Goal: Task Accomplishment & Management: Complete application form

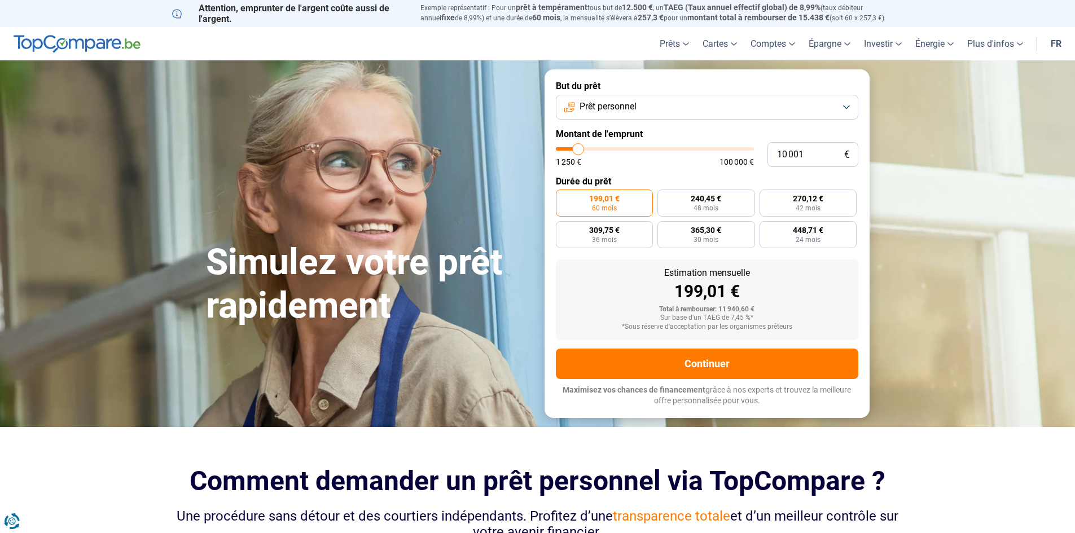
click at [636, 106] on span "Prêt personnel" at bounding box center [608, 106] width 57 height 12
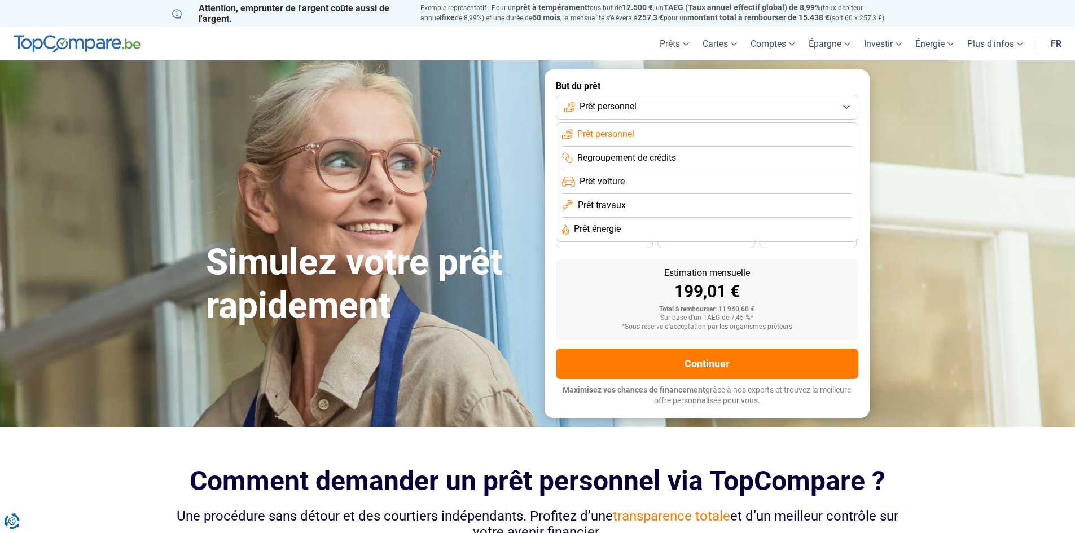
click at [654, 161] on span "Regroupement de crédits" at bounding box center [626, 158] width 99 height 12
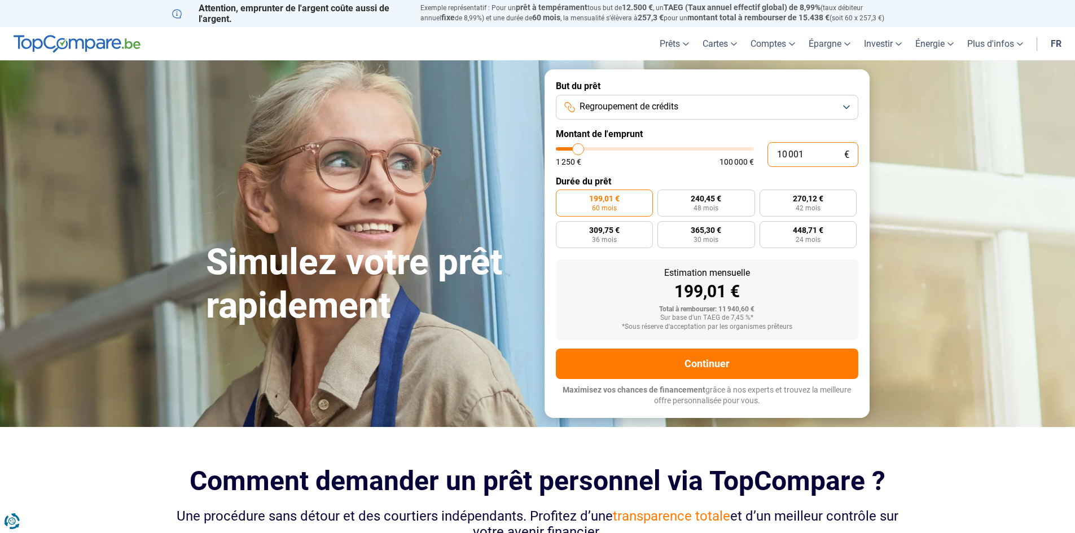
click at [784, 154] on input "10 001" at bounding box center [813, 154] width 91 height 25
type input "14 001"
type input "14000"
type input "14 001"
type input "14000"
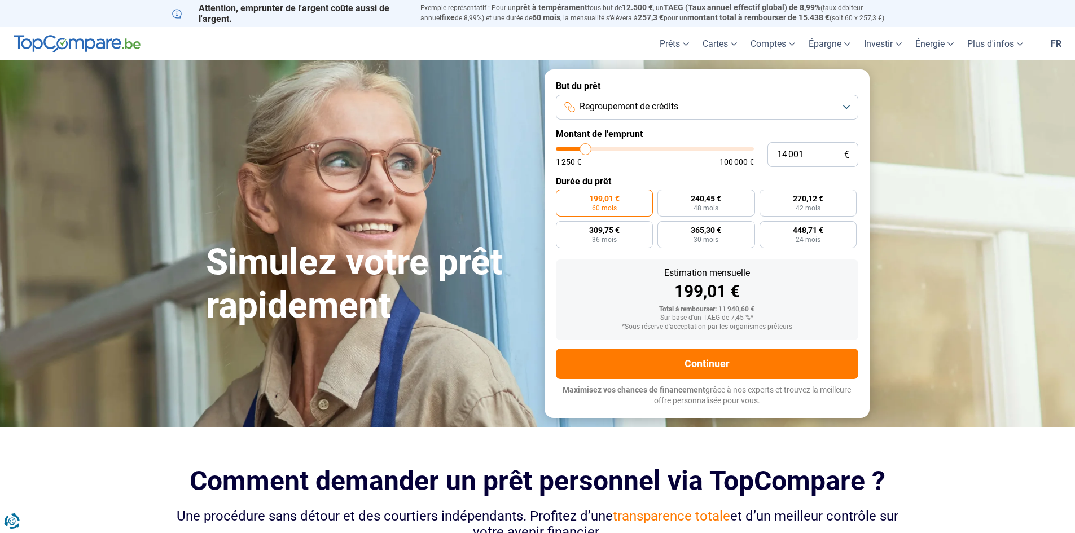
click at [638, 174] on form "But du prêt Regroupement de crédits Montant de l'emprunt 14 001 € 1 250 € 100 0…" at bounding box center [707, 243] width 325 height 348
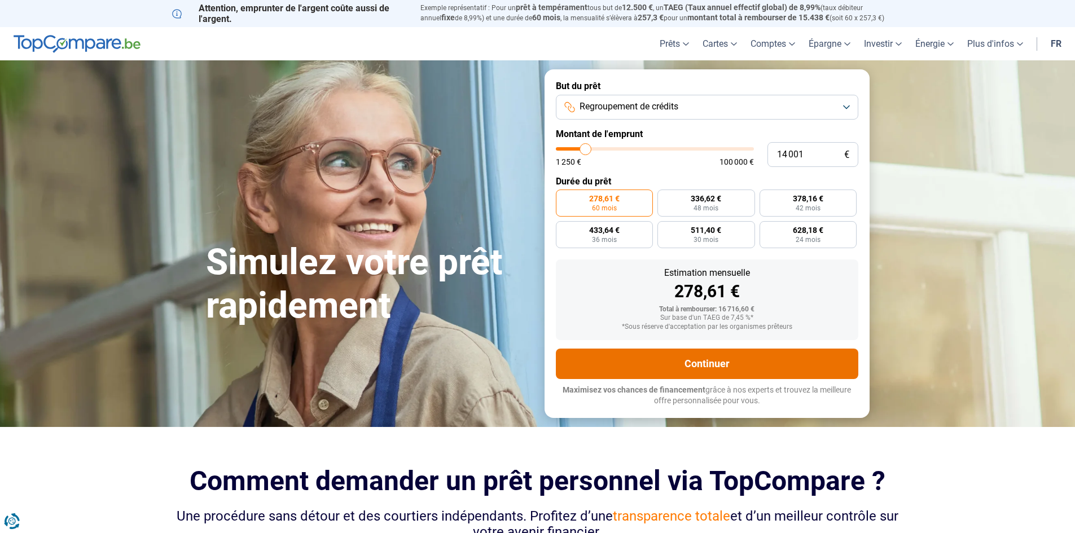
click at [746, 369] on button "Continuer" at bounding box center [707, 364] width 303 height 30
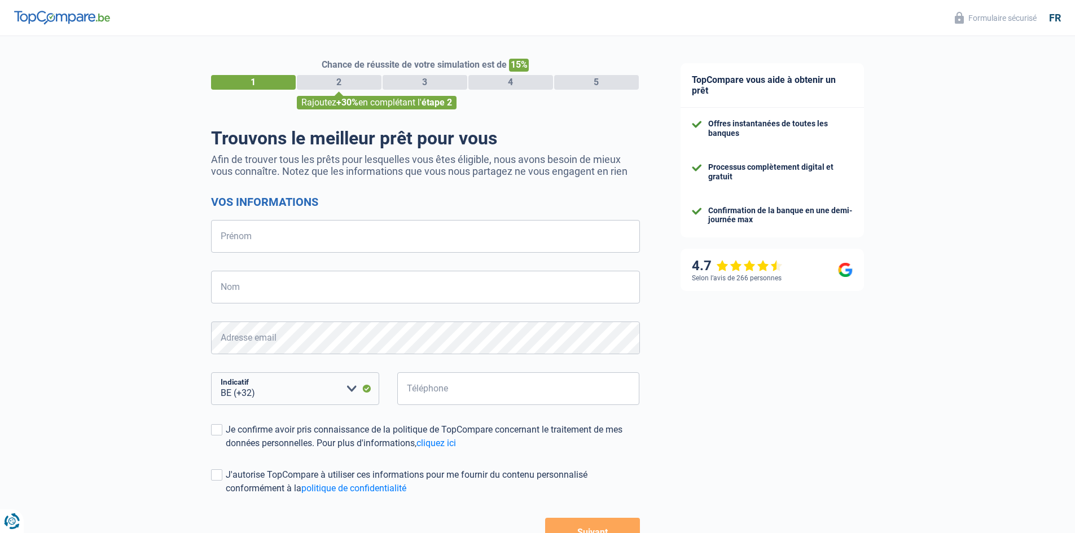
select select "32"
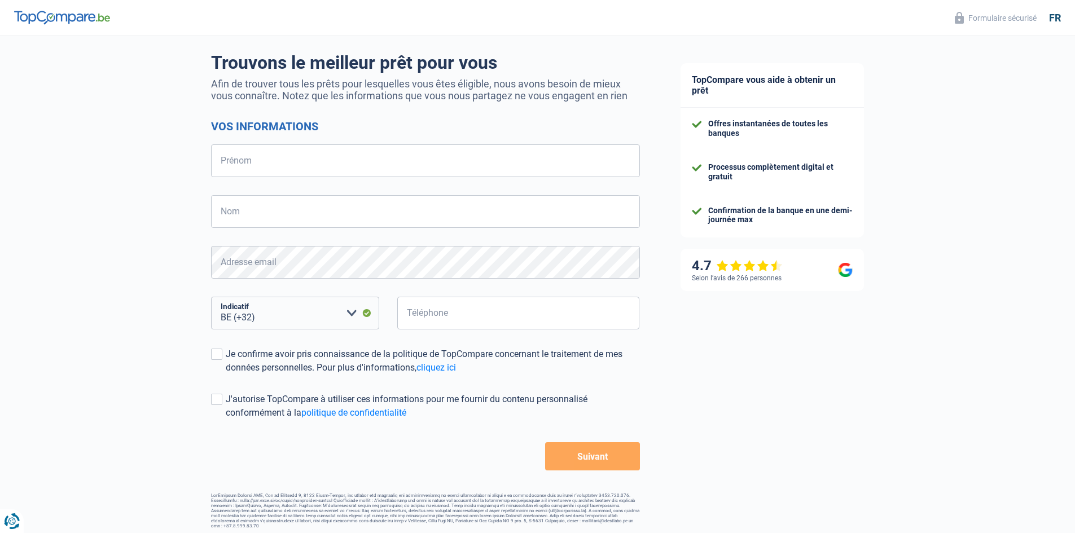
scroll to position [80, 0]
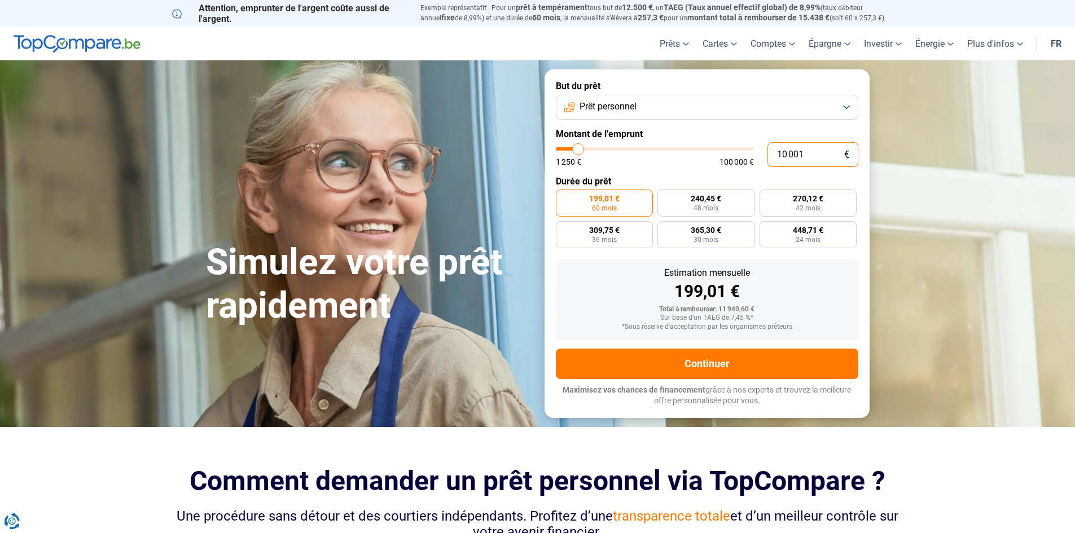
click at [782, 156] on input "10 001" at bounding box center [813, 154] width 91 height 25
type input "14 001"
type input "14000"
type input "14 001"
click at [770, 313] on div "Total à rembourser: 16 716,60 €" at bounding box center [707, 310] width 285 height 8
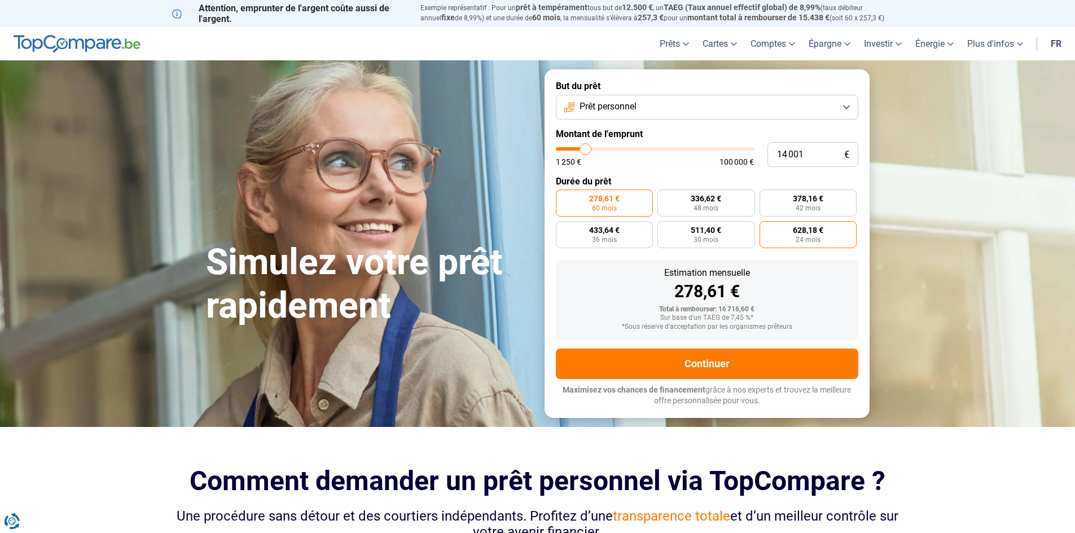
click at [845, 247] on label "628,18 € 24 mois" at bounding box center [809, 234] width 98 height 27
click at [767, 229] on input "628,18 € 24 mois" at bounding box center [763, 224] width 7 height 7
radio input "true"
click at [715, 209] on span "48 mois" at bounding box center [706, 208] width 25 height 7
click at [665, 197] on input "336,62 € 48 mois" at bounding box center [661, 193] width 7 height 7
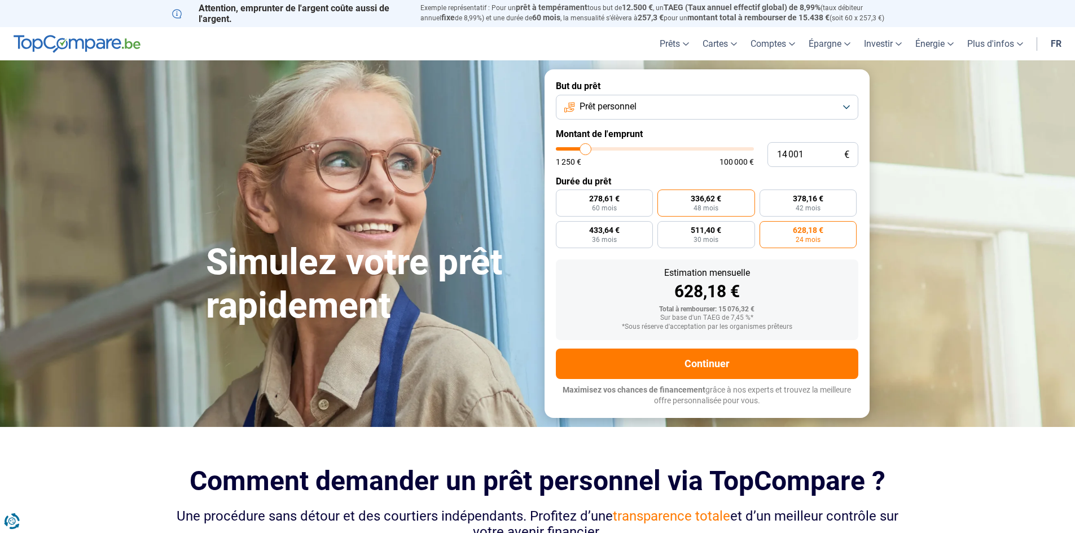
radio input "true"
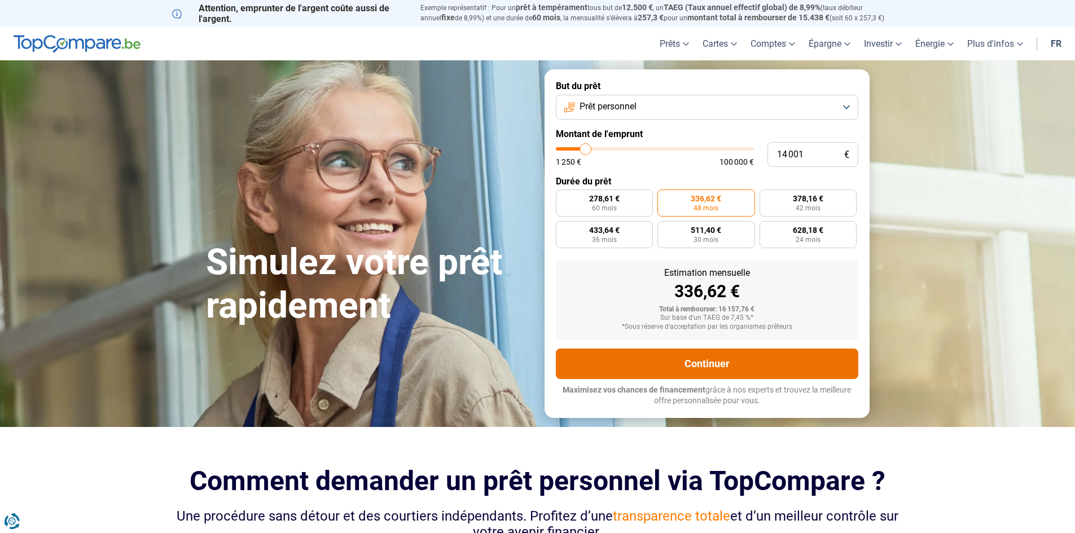
click at [755, 368] on button "Continuer" at bounding box center [707, 364] width 303 height 30
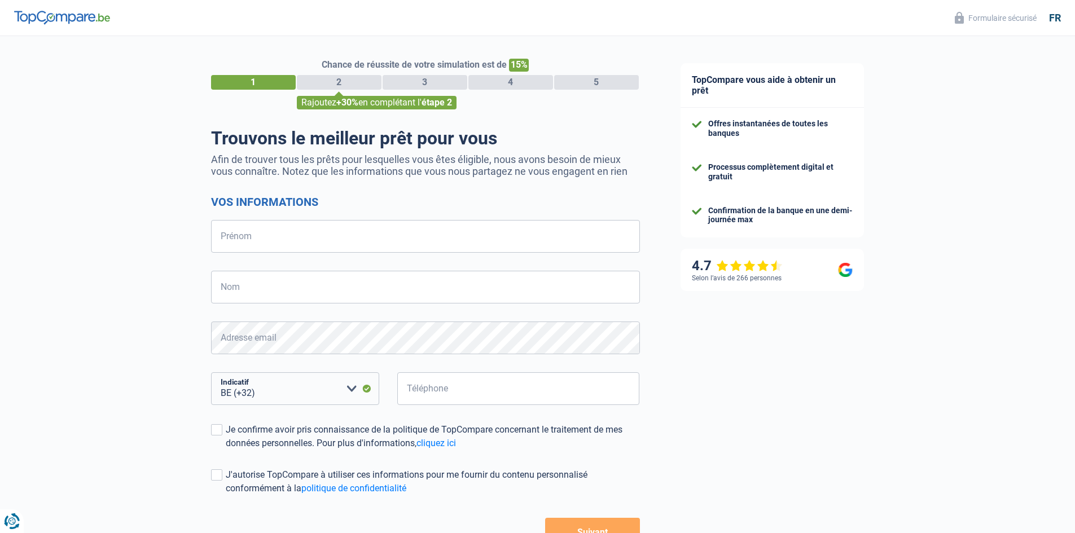
select select "32"
